Goal: Information Seeking & Learning: Check status

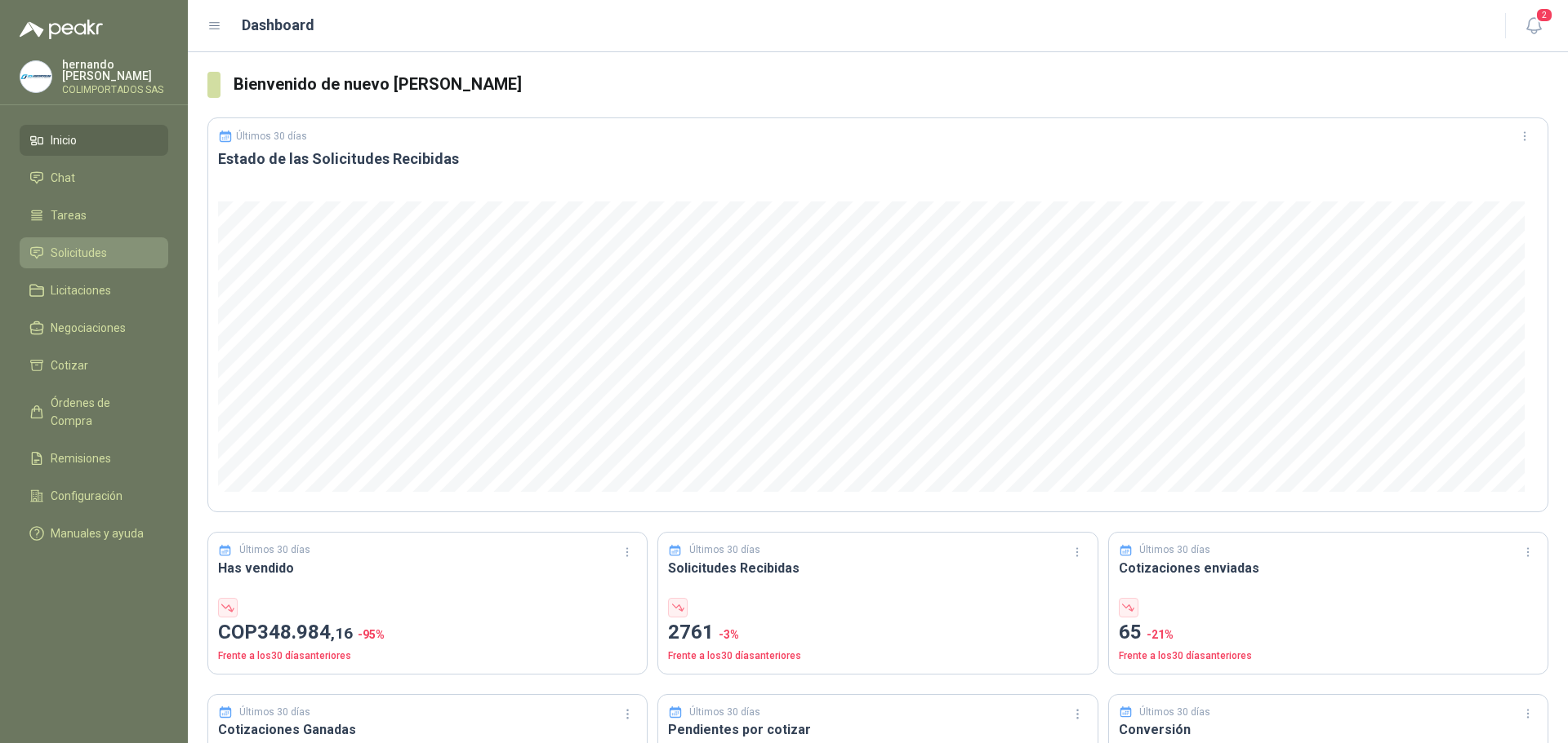
click at [117, 250] on li "Solicitudes" at bounding box center [94, 253] width 129 height 18
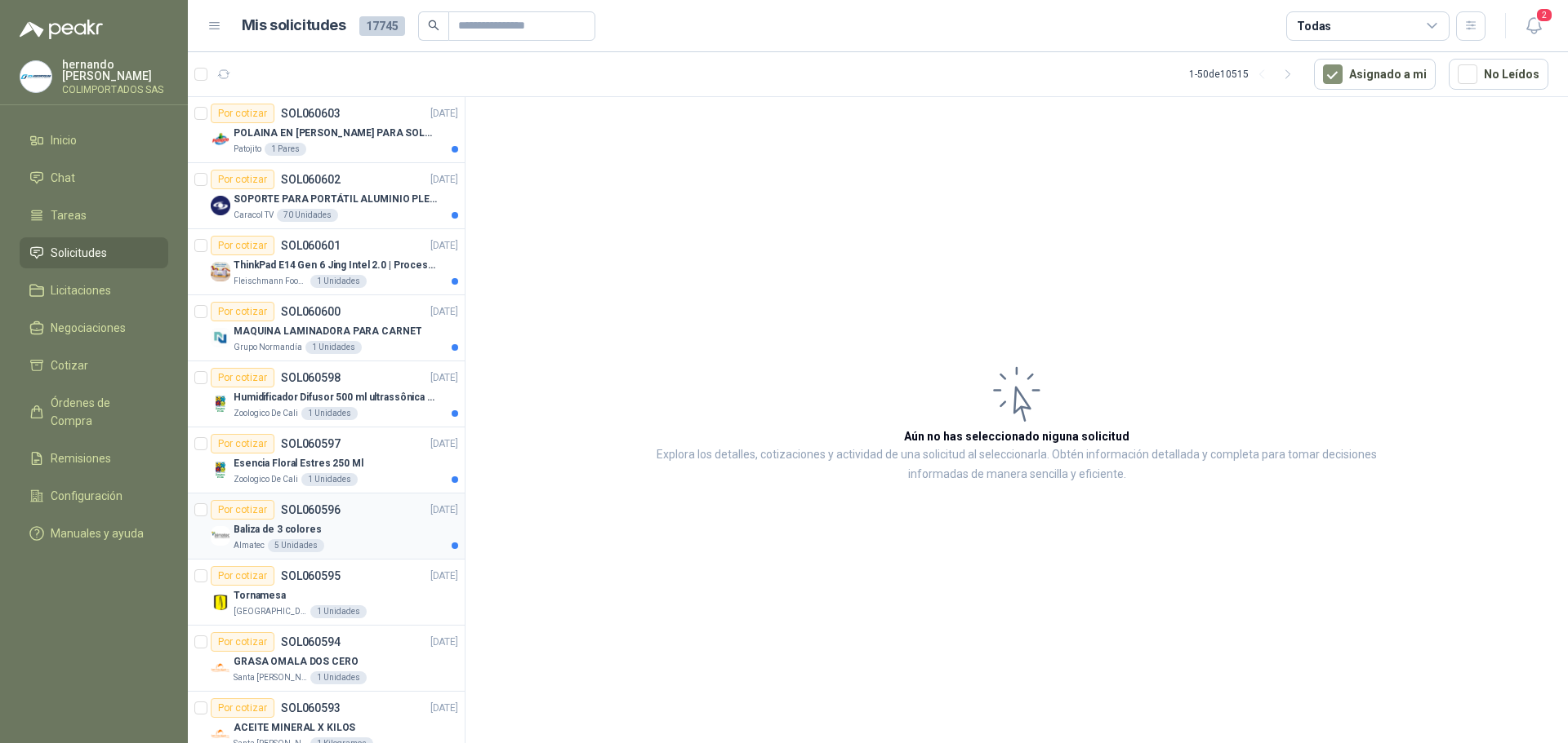
click at [347, 537] on div "Baliza de 3 colores" at bounding box center [345, 530] width 224 height 20
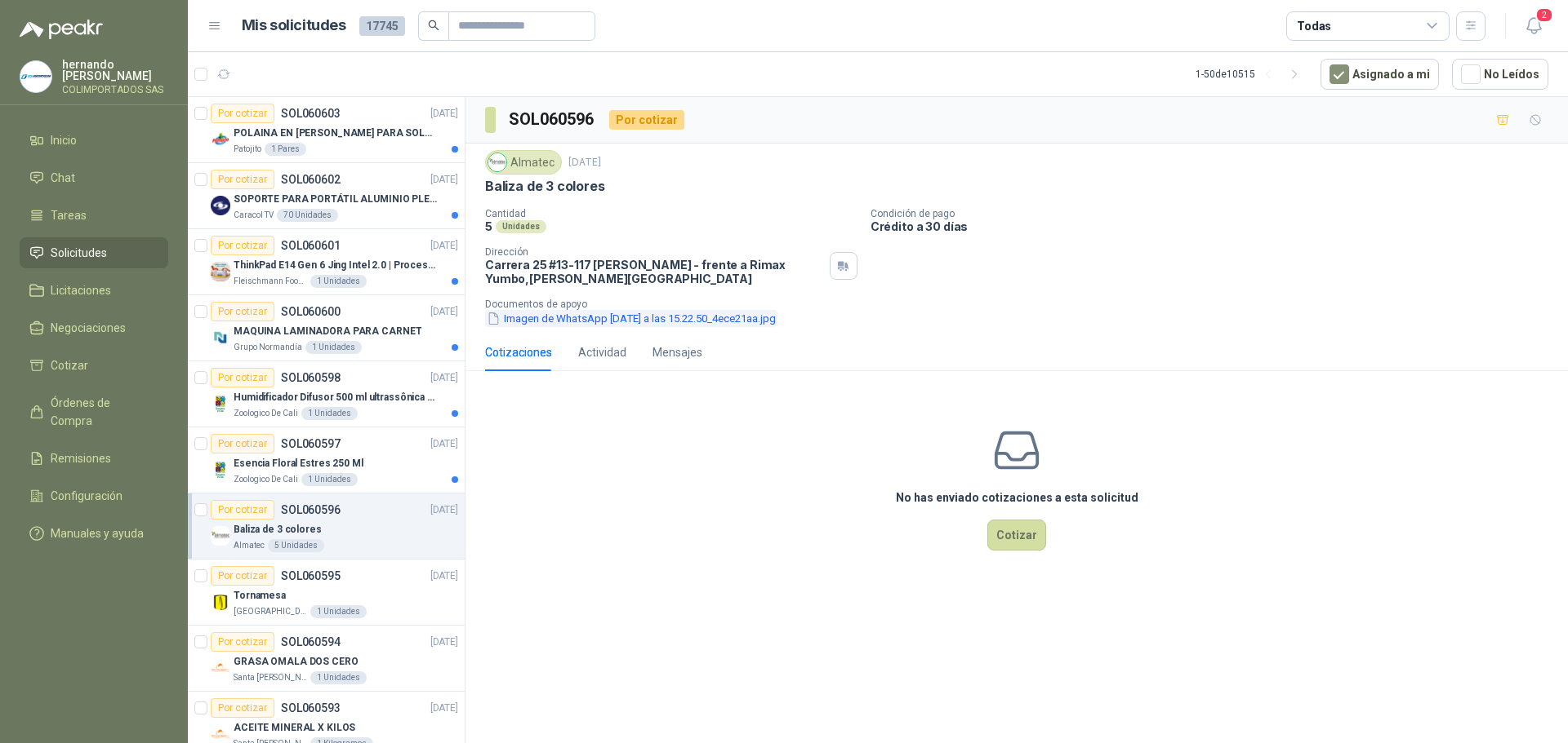
click at [583, 316] on button "Imagen de WhatsApp [DATE] a las 15.22.50_4ece21aa.jpg" at bounding box center [630, 318] width 292 height 17
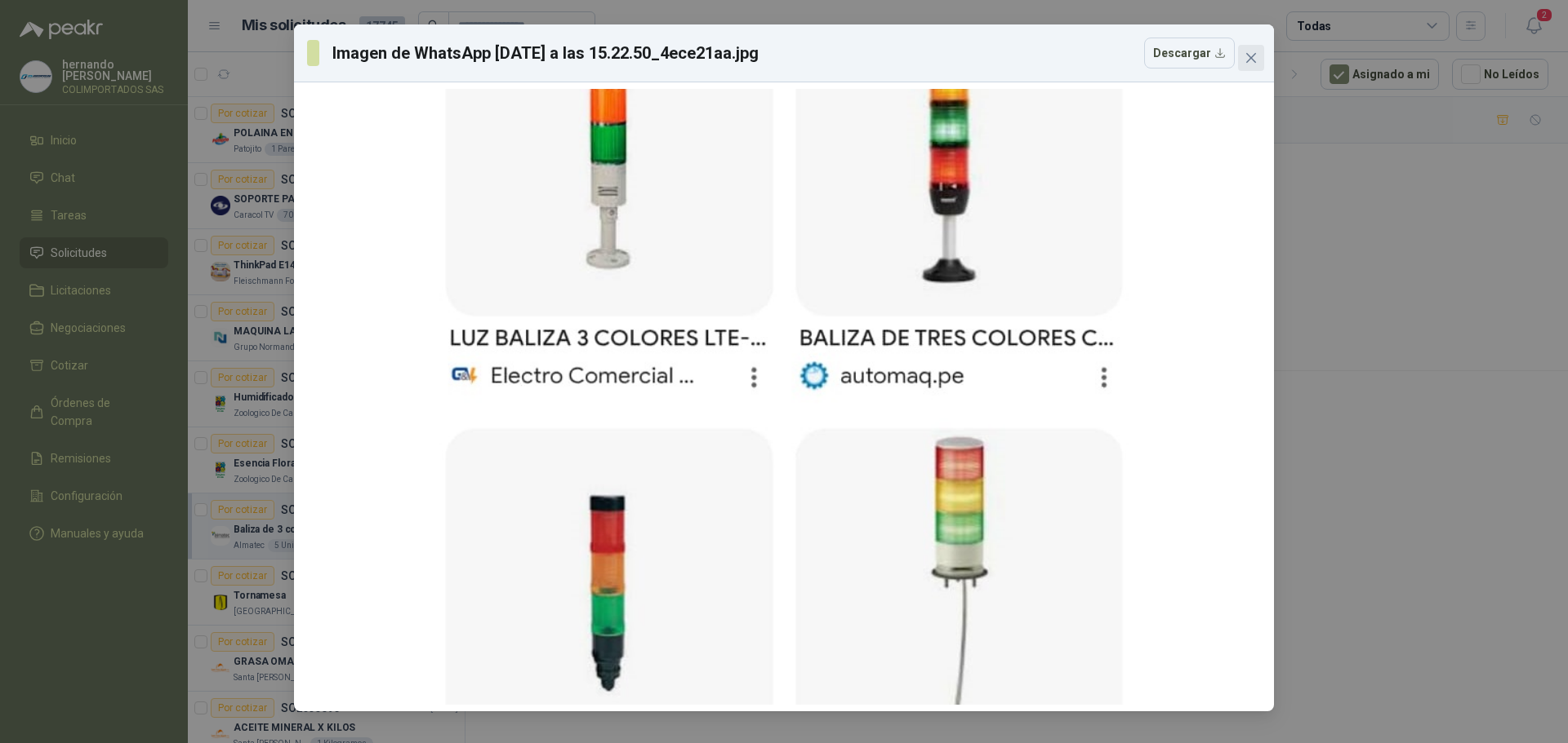
click at [1250, 55] on icon "close" at bounding box center [1251, 58] width 13 height 13
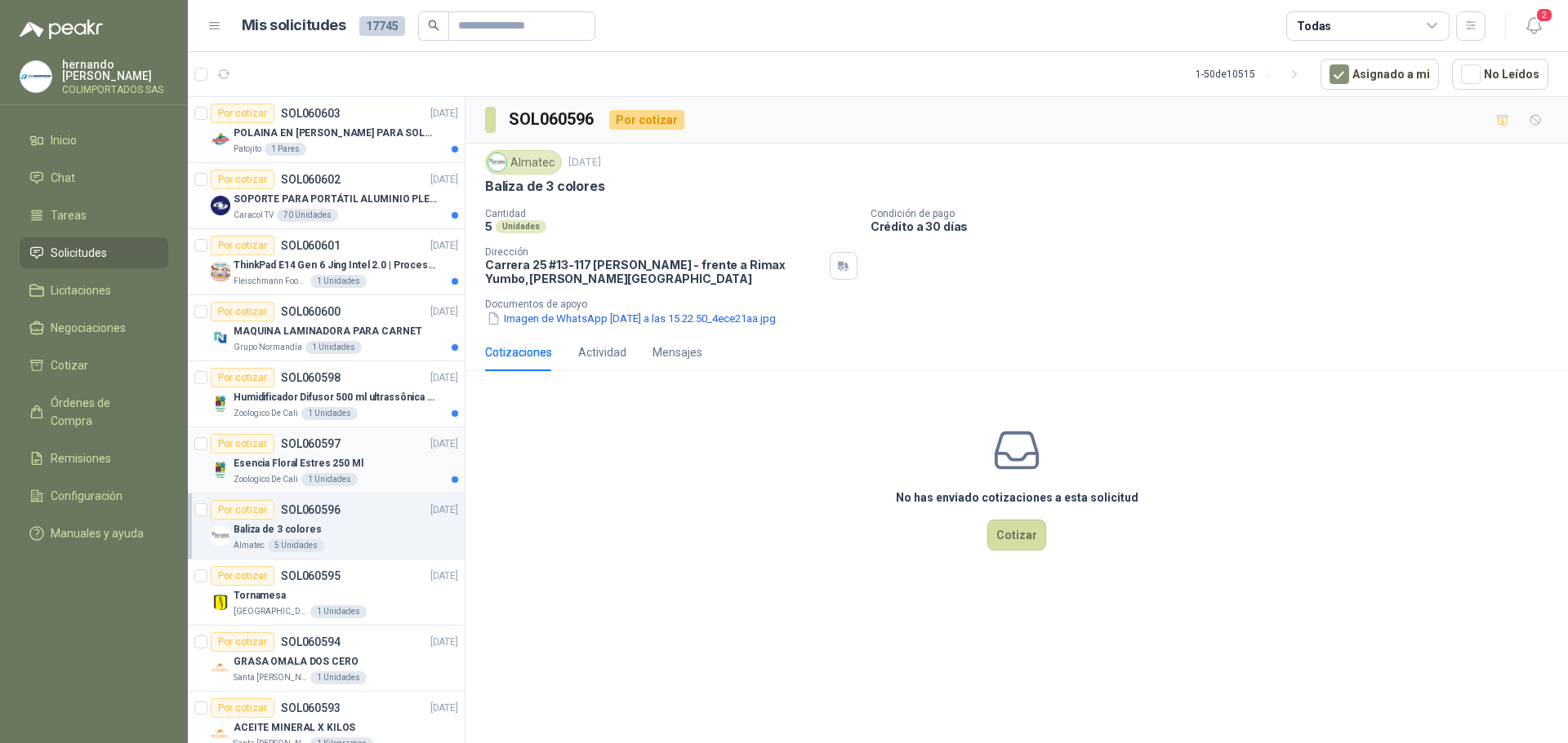
click at [392, 466] on div "Esencia Floral Estres 250 Ml" at bounding box center [345, 464] width 224 height 20
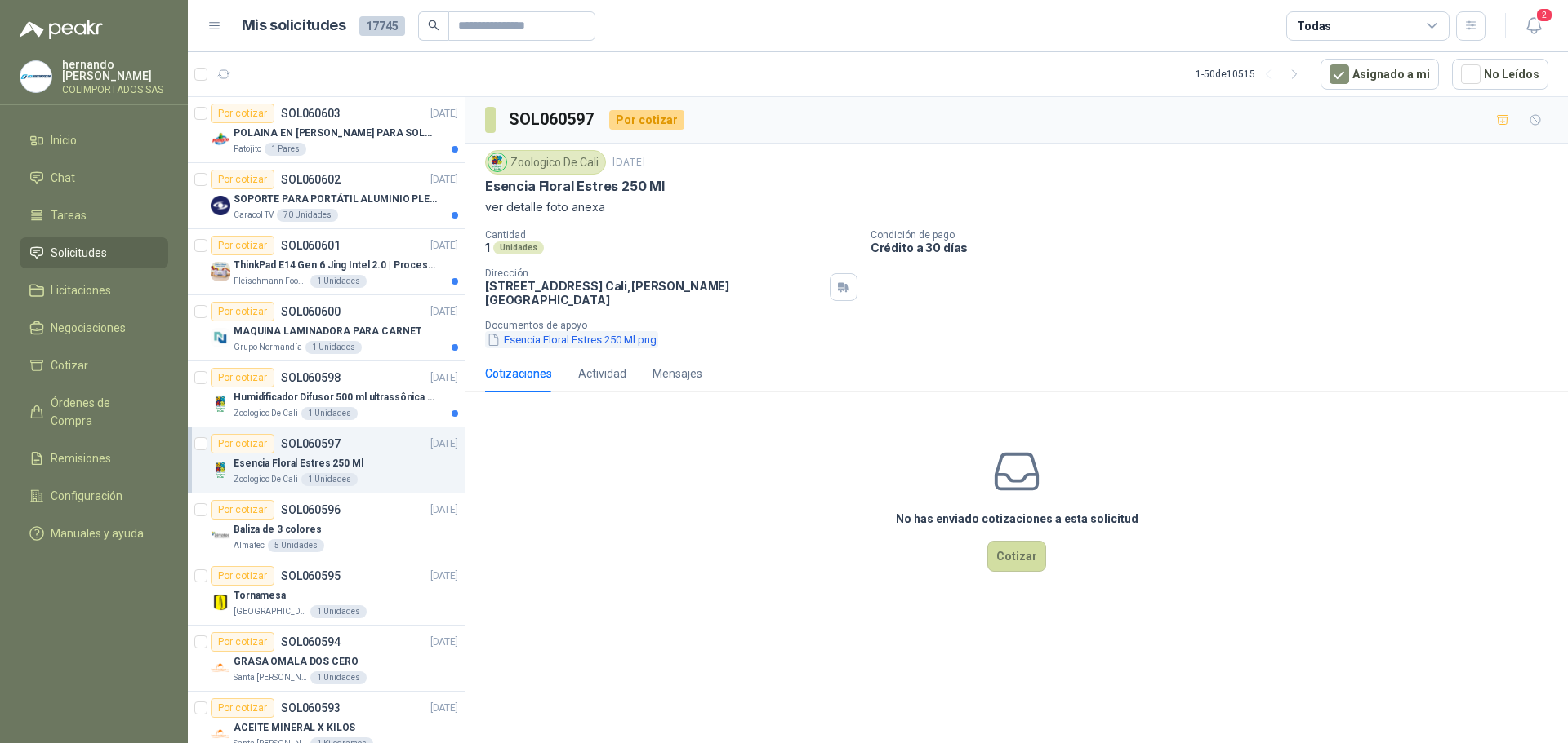
click at [568, 331] on button "Esencia Floral Estres 250 Ml.png" at bounding box center [571, 340] width 173 height 17
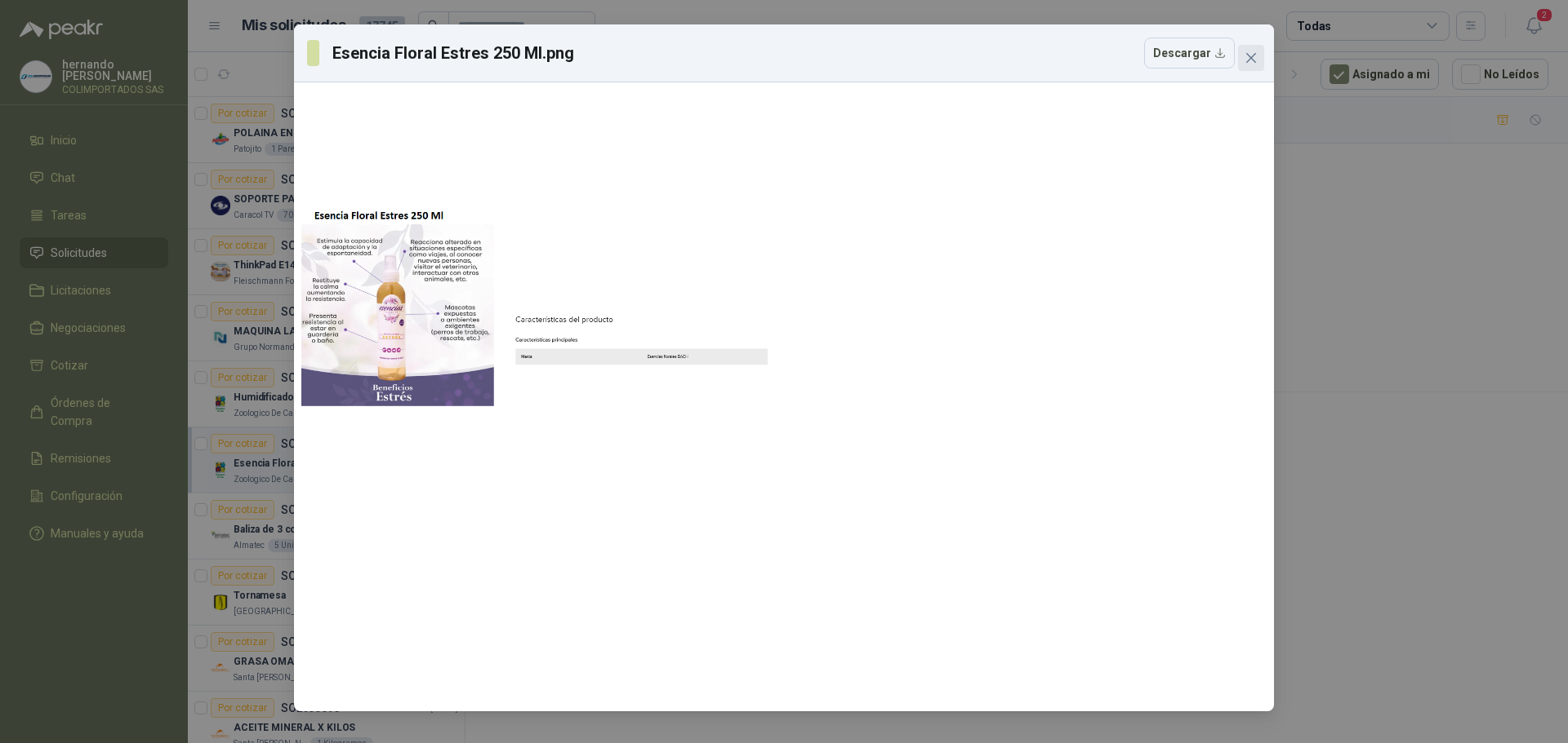
click at [1252, 57] on icon "close" at bounding box center [1251, 58] width 10 height 10
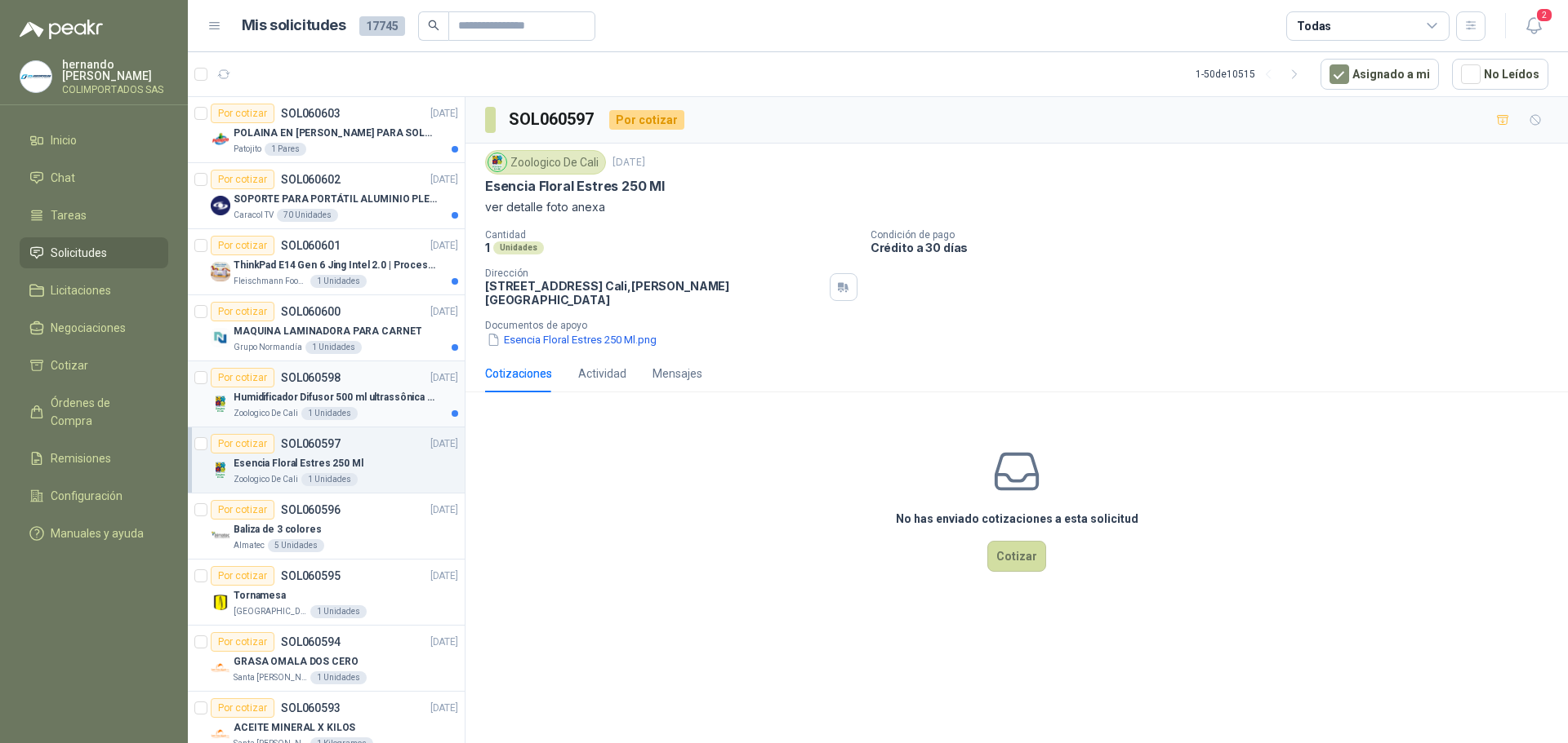
click at [386, 410] on div "Zoologico De Cali 1 Unidades" at bounding box center [345, 414] width 224 height 13
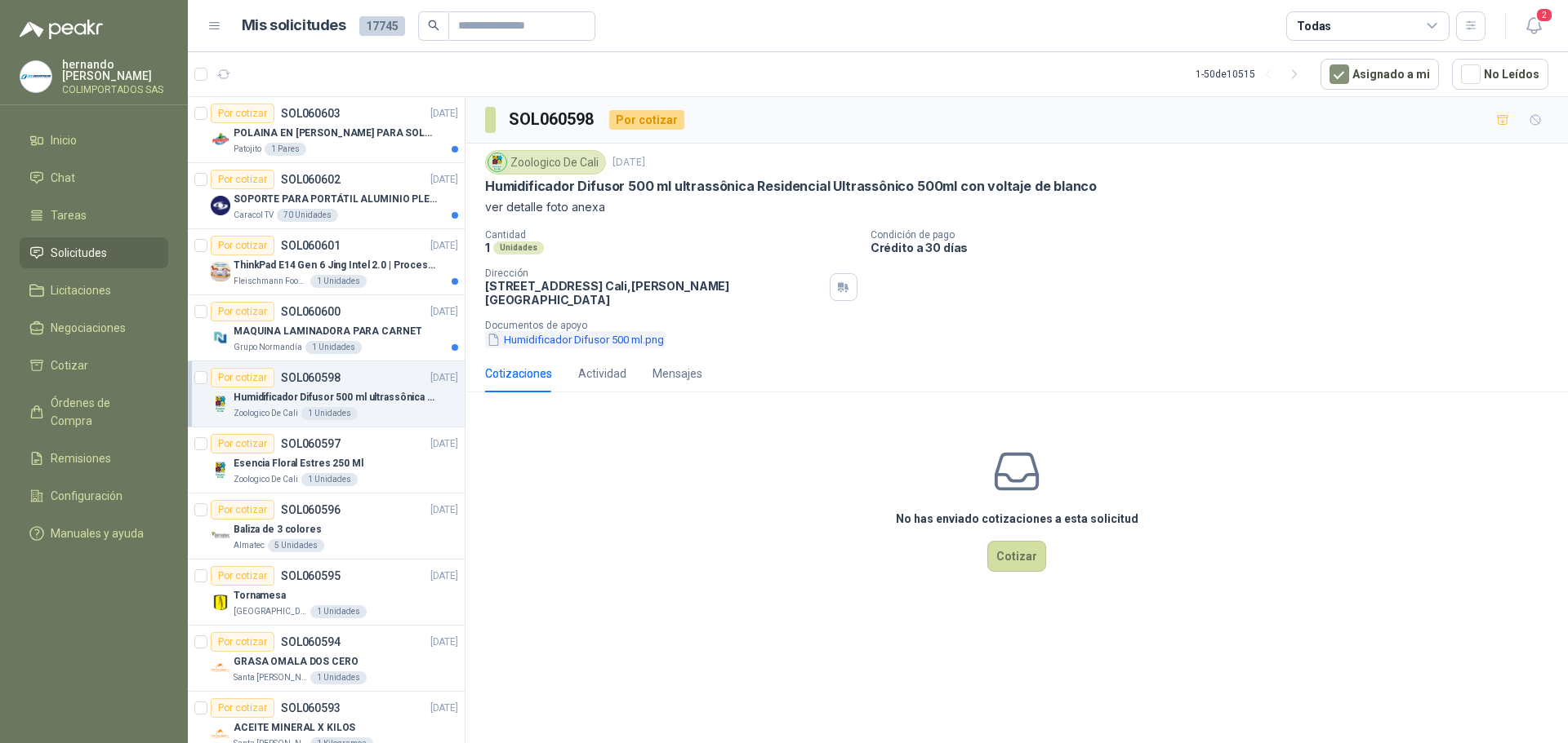
click at [557, 331] on button "Humidificador Difusor 500 ml.png" at bounding box center [575, 340] width 180 height 17
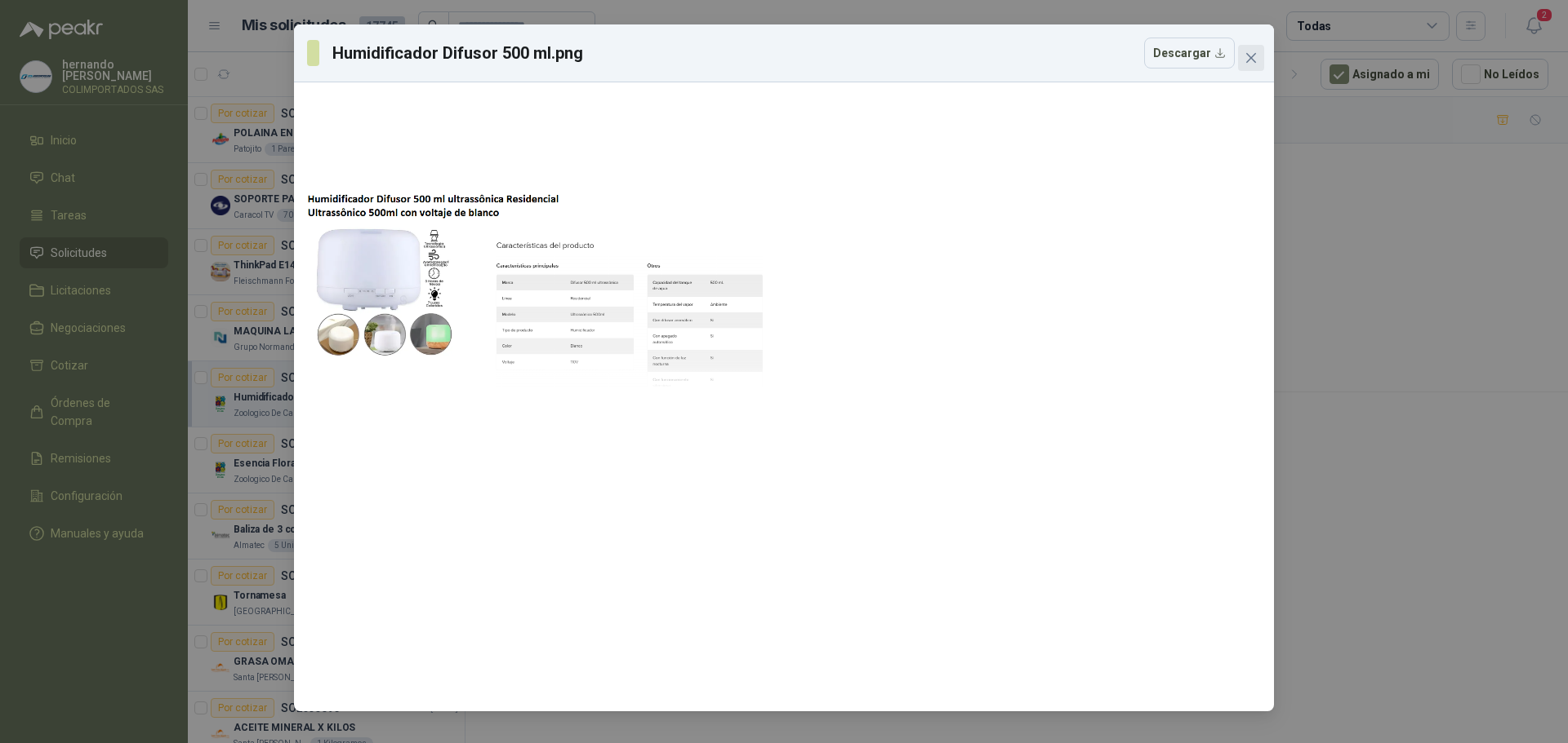
click at [1252, 55] on icon "close" at bounding box center [1251, 58] width 13 height 13
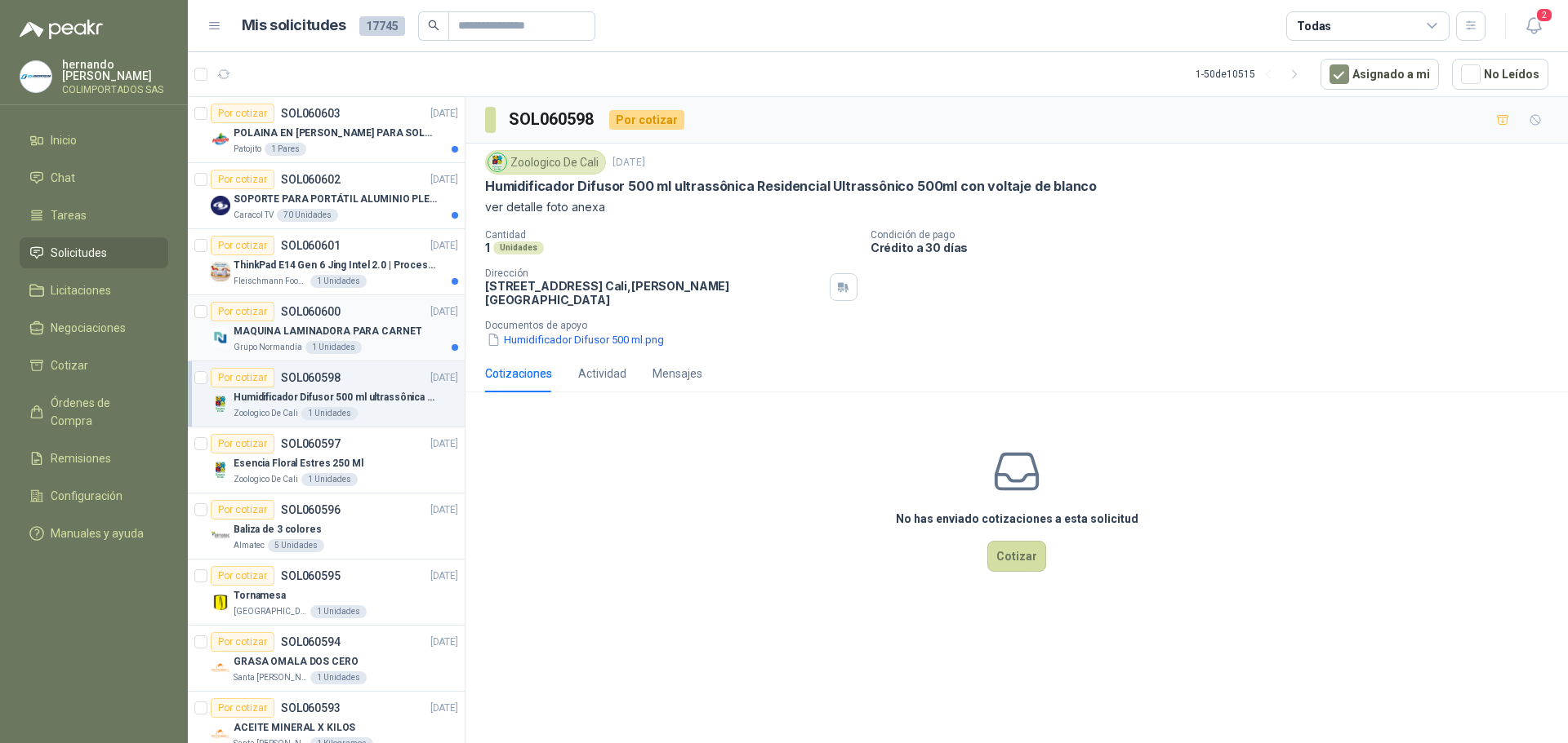
click at [371, 341] on div "Grupo [PERSON_NAME] 1 Unidades" at bounding box center [345, 348] width 224 height 13
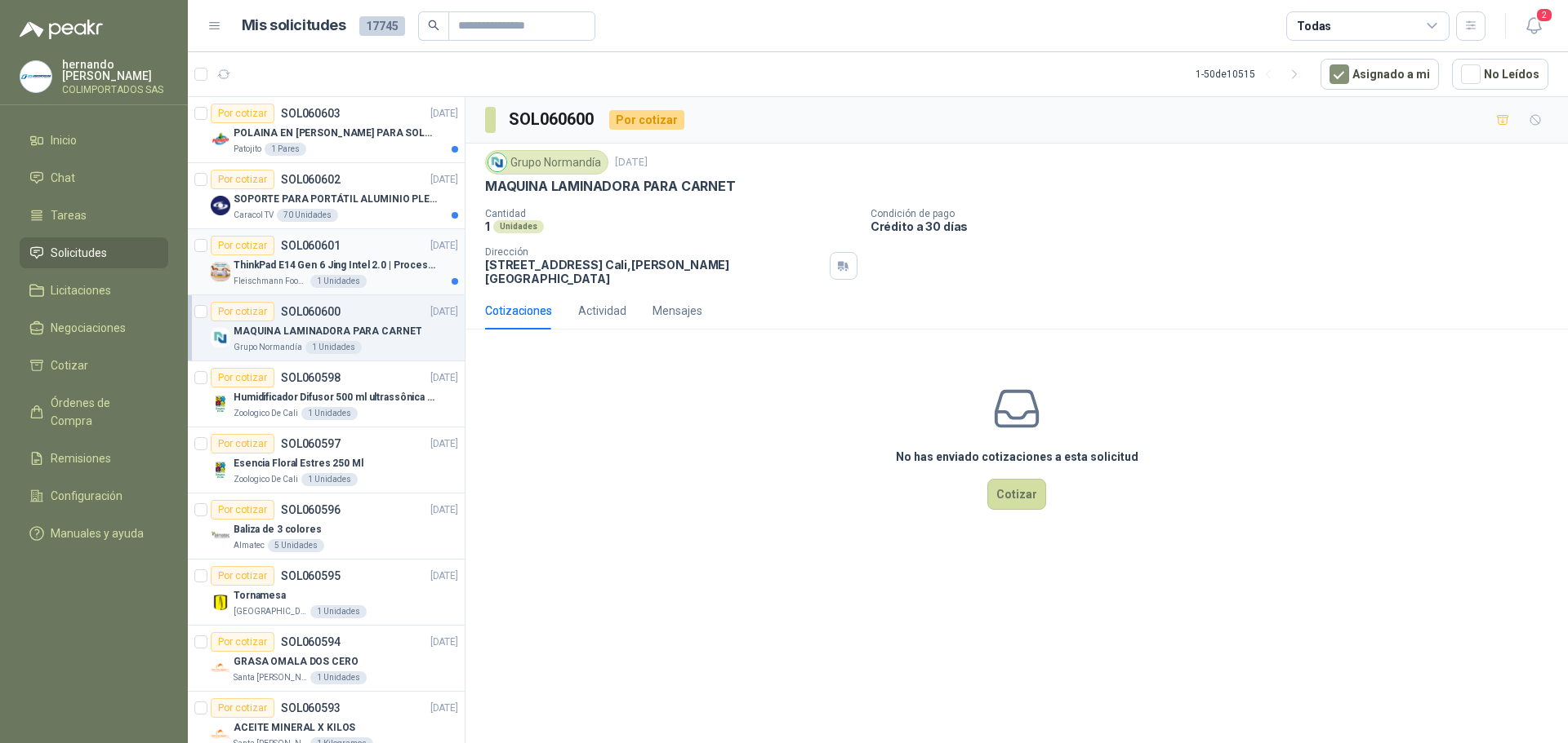
click at [375, 277] on div "[PERSON_NAME] Foods S.A. 1 Unidades" at bounding box center [345, 282] width 224 height 13
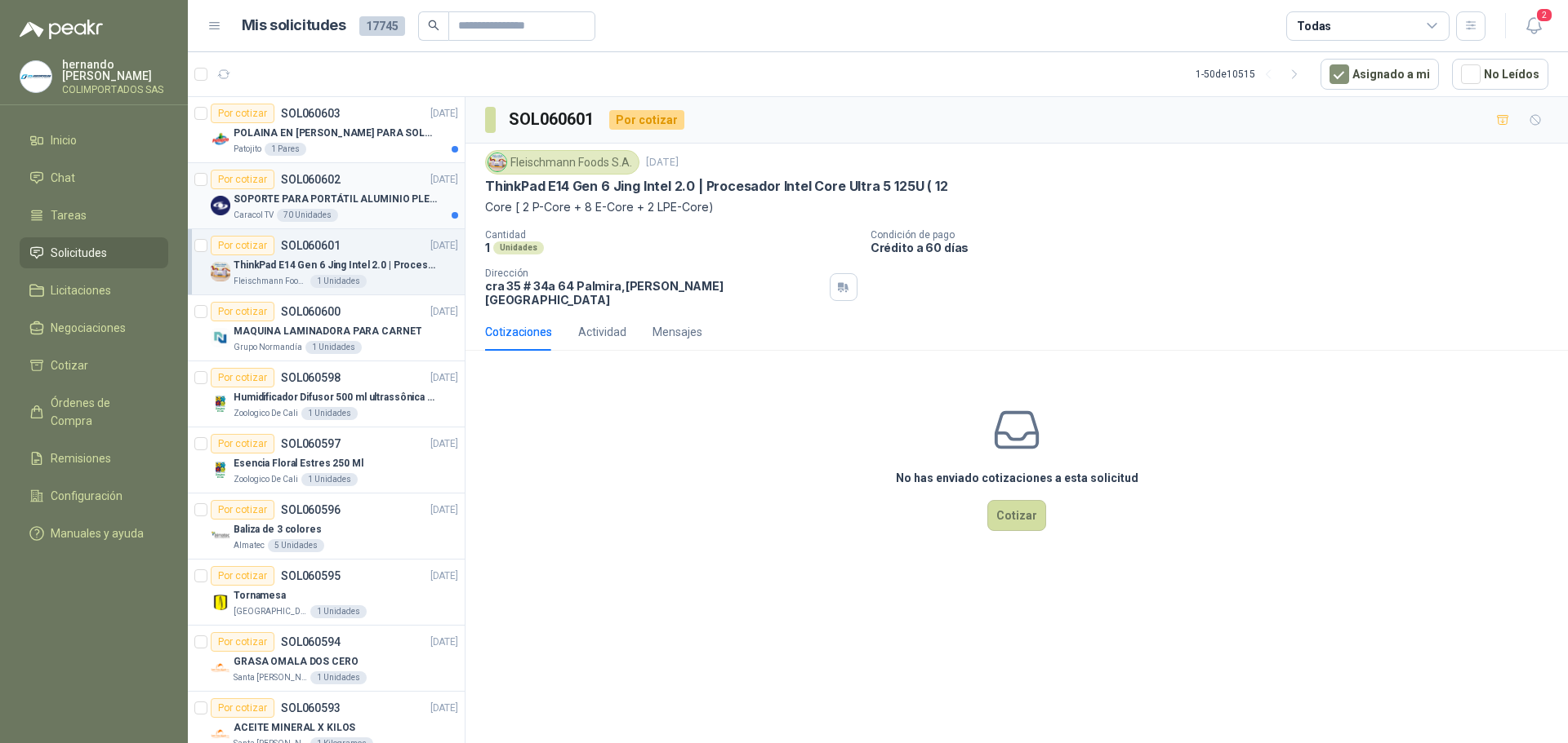
click at [372, 212] on div "Caracol TV 70 Unidades" at bounding box center [345, 216] width 224 height 13
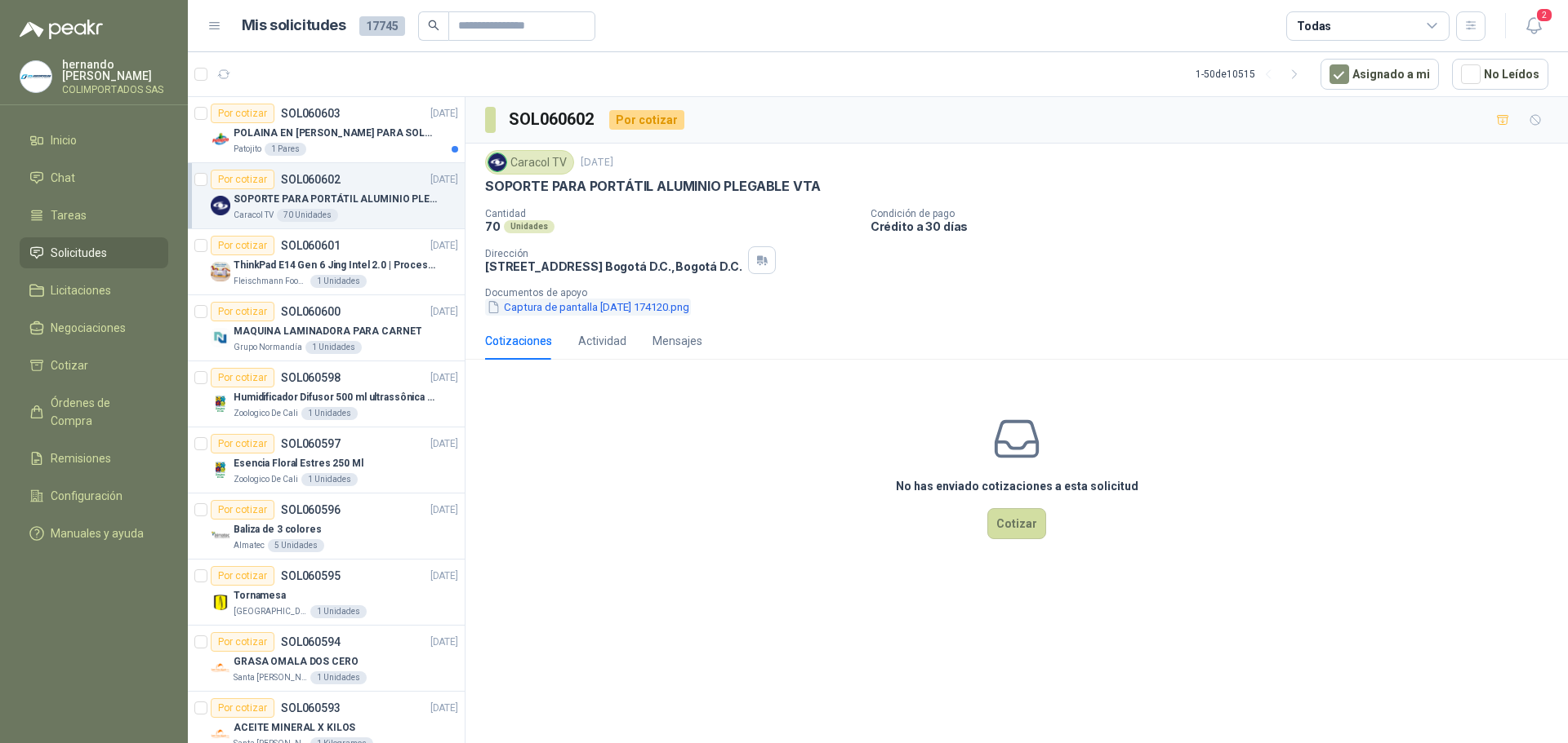
click at [564, 306] on button "Captura de pantalla [DATE] 174120.png" at bounding box center [587, 307] width 206 height 17
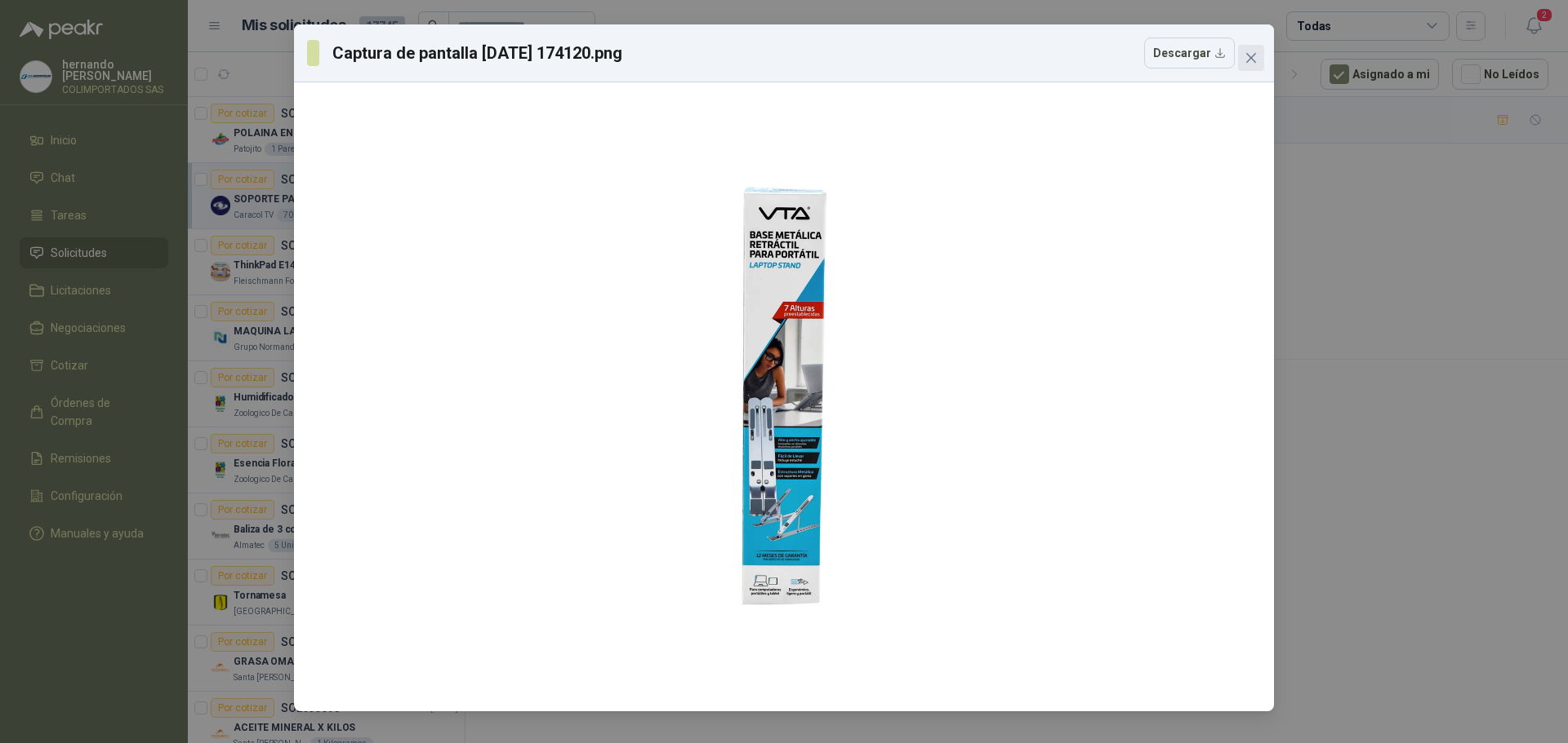
click at [1250, 55] on icon "close" at bounding box center [1251, 58] width 13 height 13
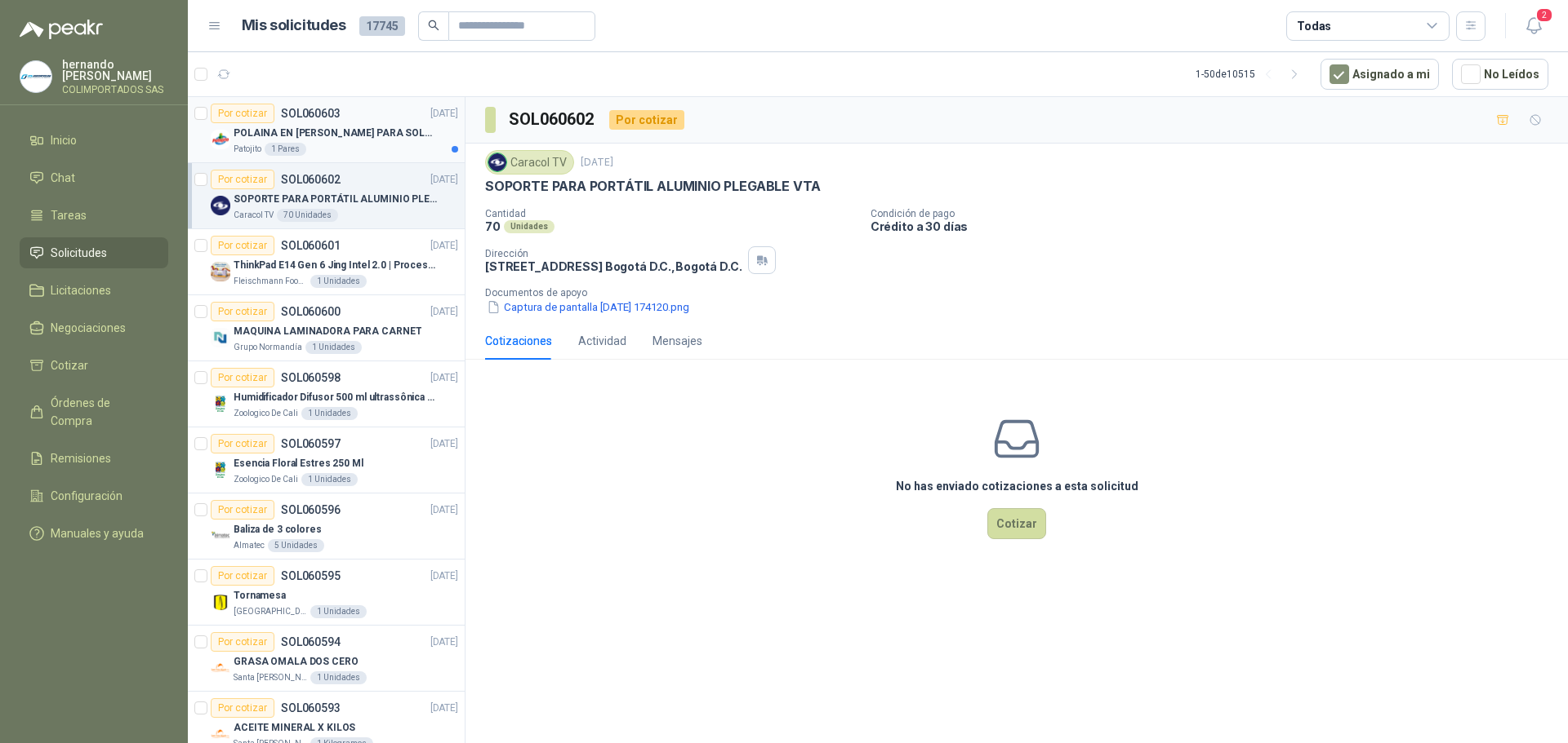
click at [348, 142] on div "POLAINA EN [PERSON_NAME] PARA SOLDADOR / ADJUNTAR FICHA TECNICA" at bounding box center [345, 133] width 224 height 20
